Goal: Task Accomplishment & Management: Use online tool/utility

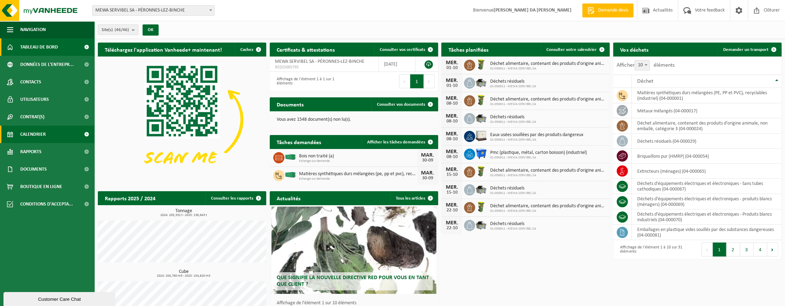
click at [30, 133] on span "Calendrier" at bounding box center [32, 134] width 25 height 17
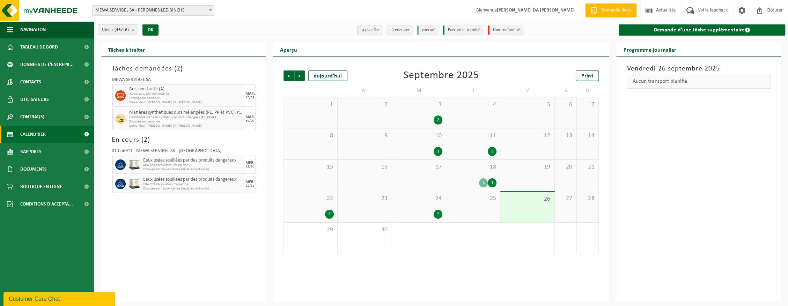
click at [426, 212] on div "2" at bounding box center [419, 214] width 47 height 9
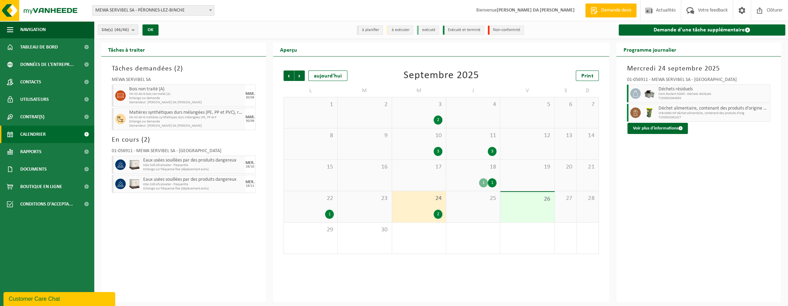
click at [672, 94] on span "Cont.Roulant 5000l - Déchets résiduels" at bounding box center [713, 94] width 110 height 4
click at [634, 93] on icon at bounding box center [635, 93] width 6 height 6
click at [648, 93] on img at bounding box center [649, 93] width 10 height 10
click at [635, 93] on icon at bounding box center [635, 93] width 6 height 6
click at [301, 78] on span "Suivant" at bounding box center [299, 76] width 10 height 10
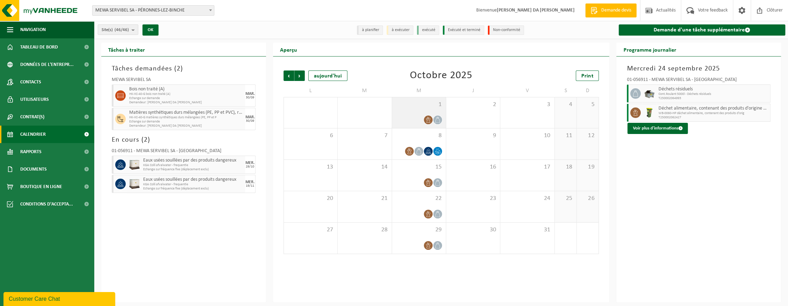
click at [435, 110] on div "1" at bounding box center [419, 112] width 54 height 31
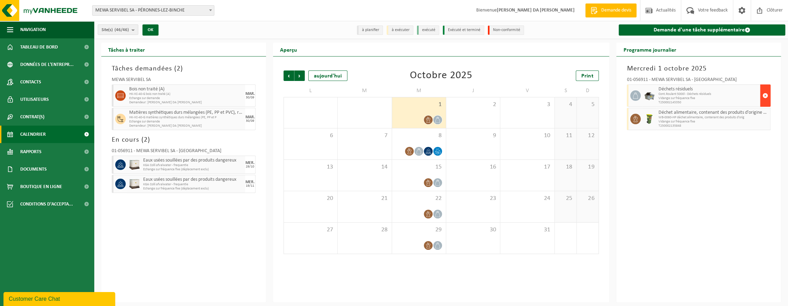
click at [766, 96] on span "button" at bounding box center [766, 96] width 6 height 14
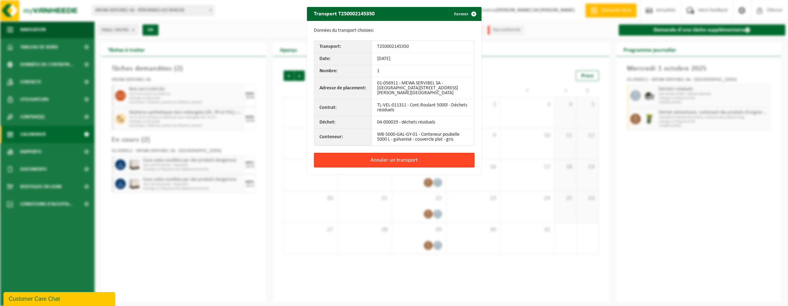
click at [384, 160] on button "Annuler un transport" at bounding box center [394, 160] width 161 height 15
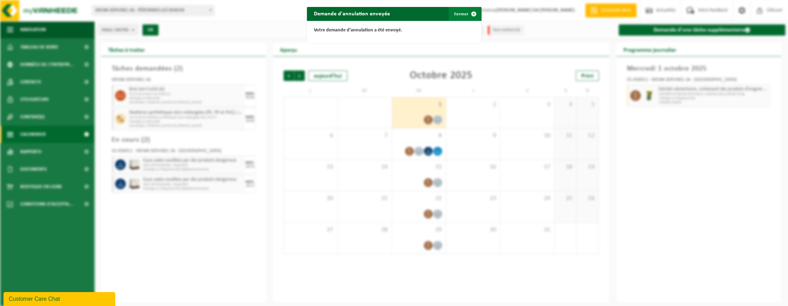
click at [469, 17] on span "button" at bounding box center [474, 14] width 14 height 14
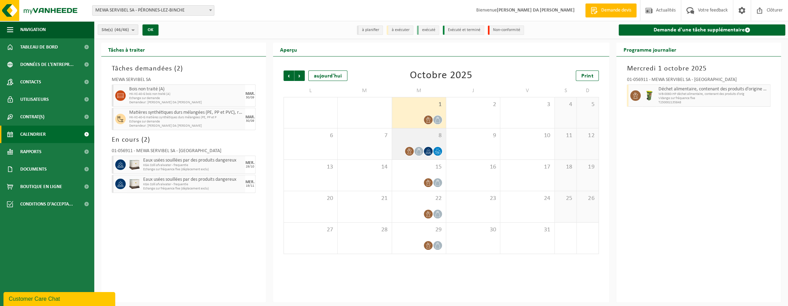
click at [411, 139] on span "8" at bounding box center [419, 136] width 47 height 8
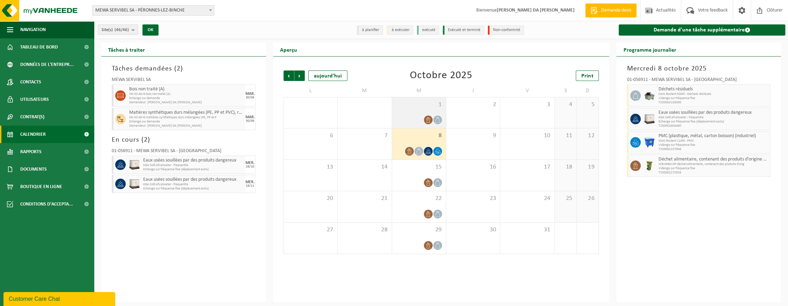
click at [410, 116] on div at bounding box center [419, 119] width 47 height 9
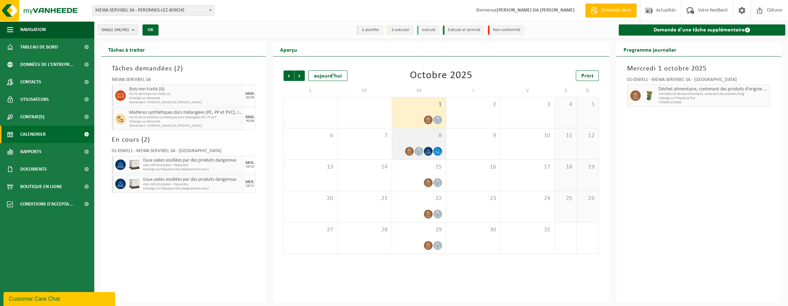
click at [415, 138] on span "8" at bounding box center [419, 136] width 47 height 8
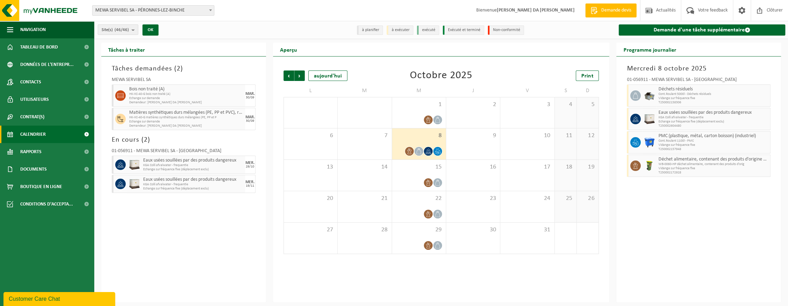
click at [160, 233] on div "Tâches demandées ( 2 ) MEWA SERVIBEL SA Bois non traité (A) HK-XC-40-G bois non…" at bounding box center [183, 180] width 165 height 246
